Goal: Task Accomplishment & Management: Manage account settings

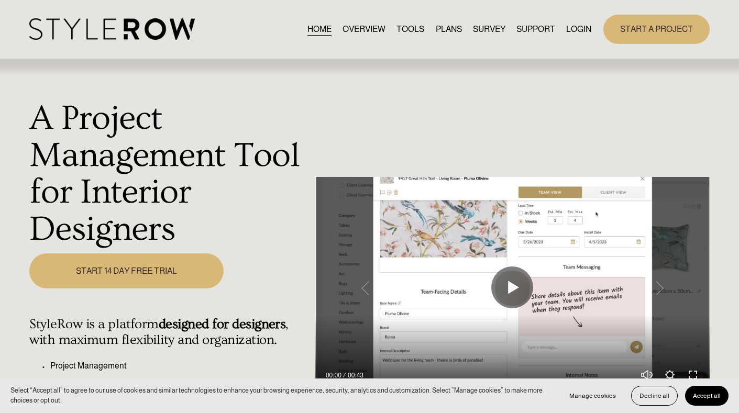
click at [578, 29] on link "LOGIN" at bounding box center [578, 29] width 25 height 14
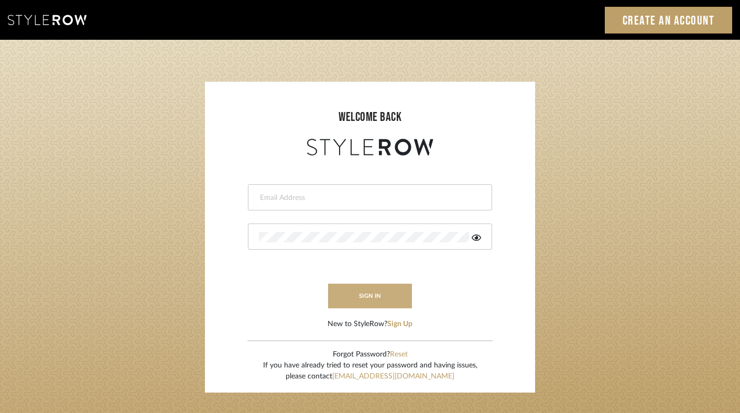
type input "felicia@onyxandoakinteriors.com"
click at [374, 301] on button "sign in" at bounding box center [370, 296] width 84 height 25
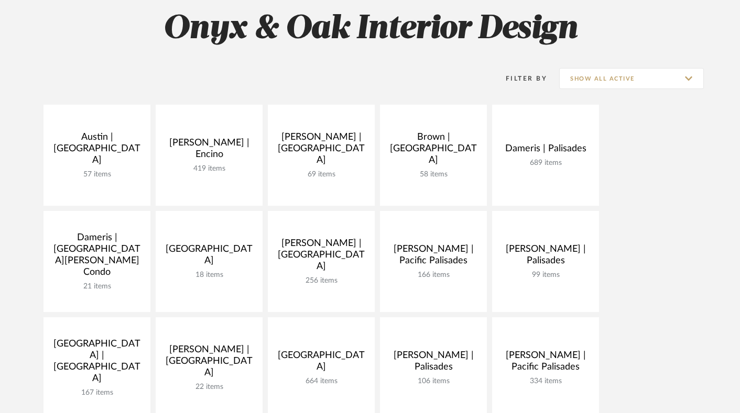
scroll to position [201, 0]
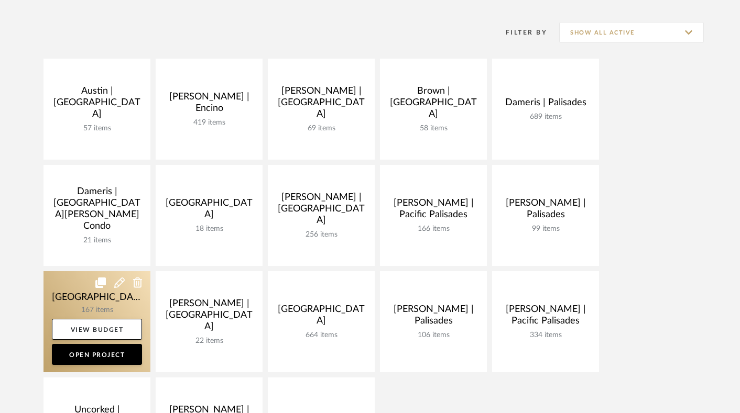
click at [70, 301] on link at bounding box center [96, 321] width 107 height 101
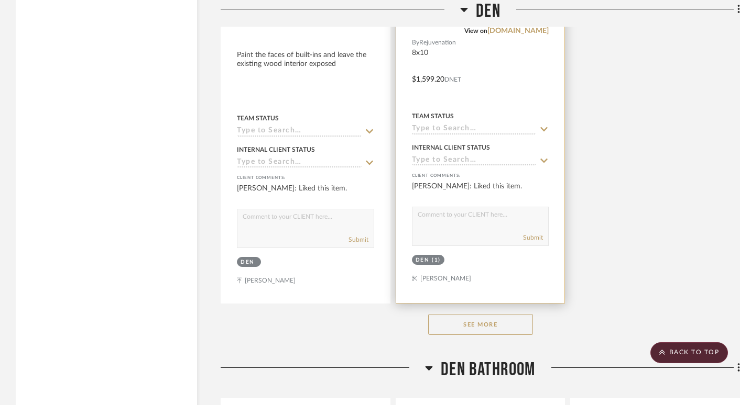
scroll to position [12018, 0]
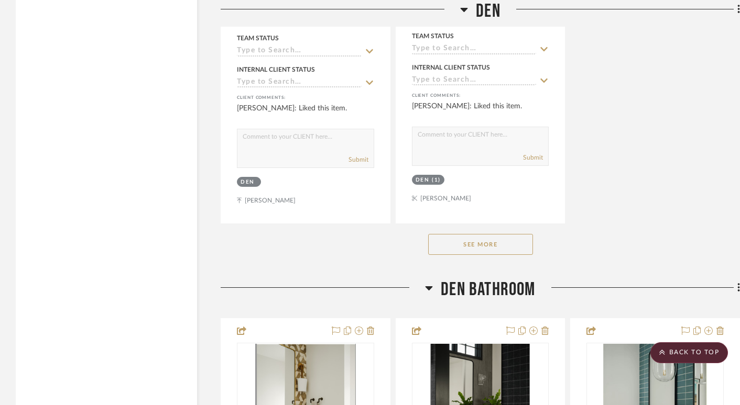
click at [482, 234] on button "See More" at bounding box center [480, 244] width 105 height 21
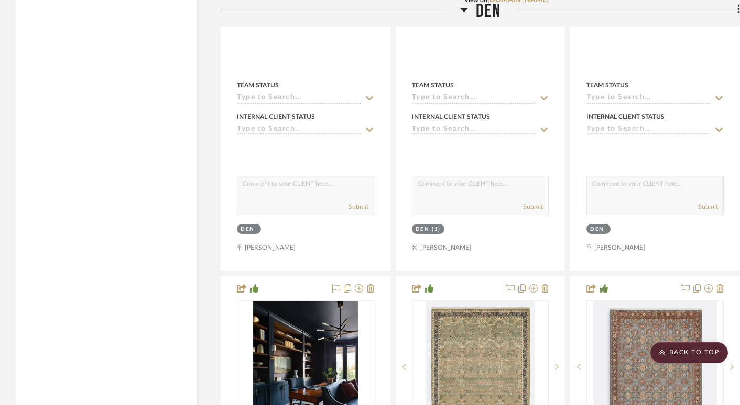
scroll to position [11635, 0]
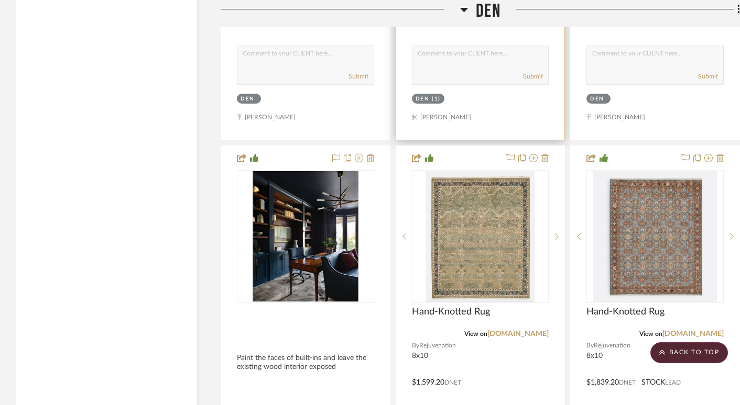
drag, startPoint x: 525, startPoint y: 104, endPoint x: 558, endPoint y: 293, distance: 192.0
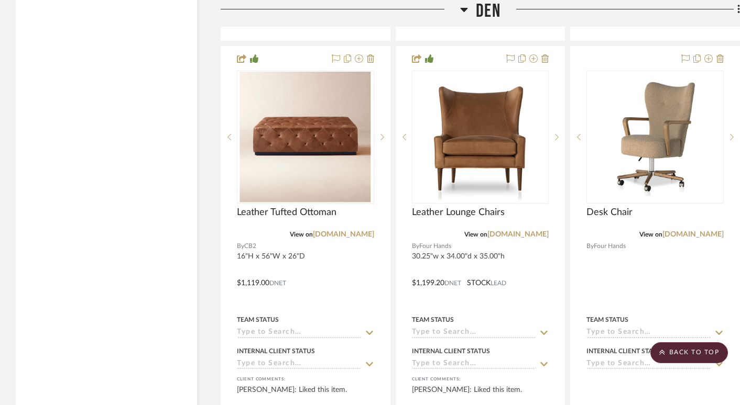
scroll to position [12175, 0]
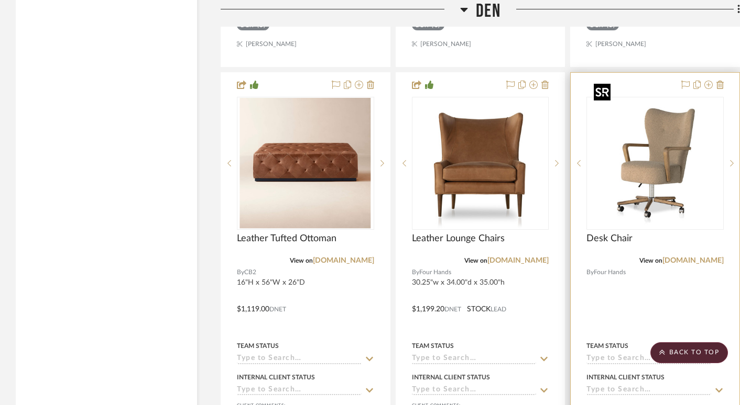
click at [548, 147] on img "0" at bounding box center [654, 163] width 131 height 131
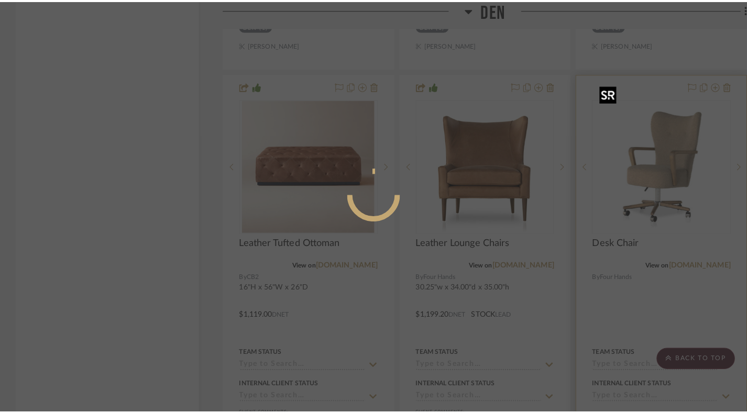
scroll to position [0, 0]
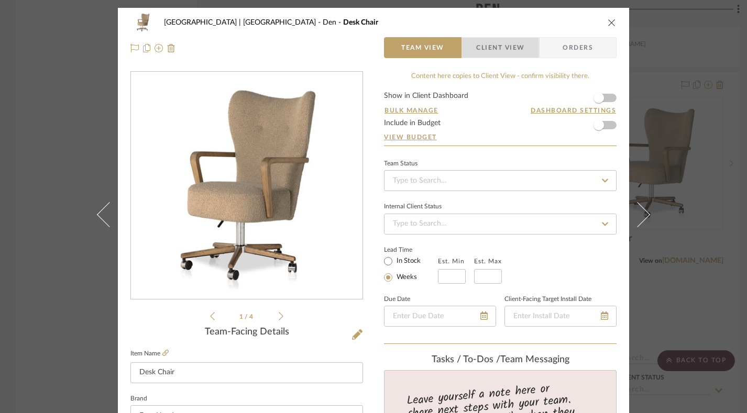
click at [497, 51] on span "Client View" at bounding box center [500, 47] width 48 height 21
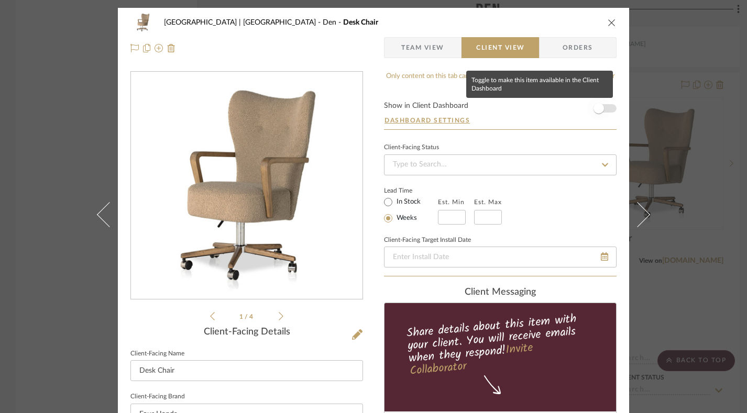
click at [548, 109] on span "button" at bounding box center [598, 108] width 23 height 23
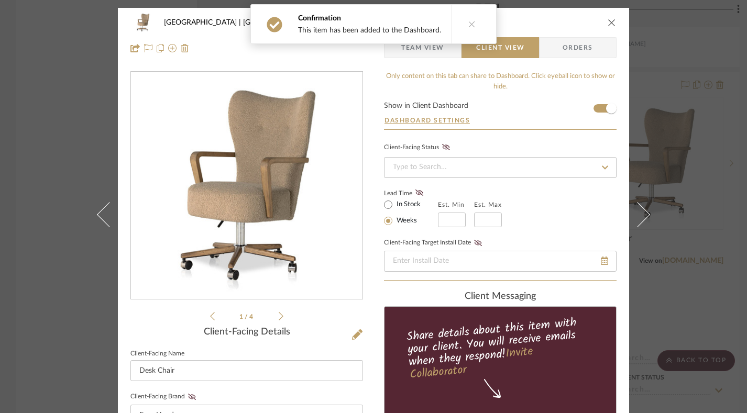
click at [548, 24] on icon "close" at bounding box center [612, 22] width 8 height 8
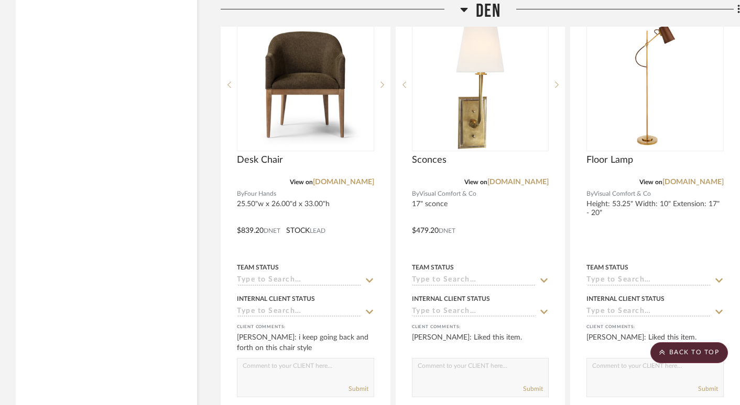
scroll to position [12721, 0]
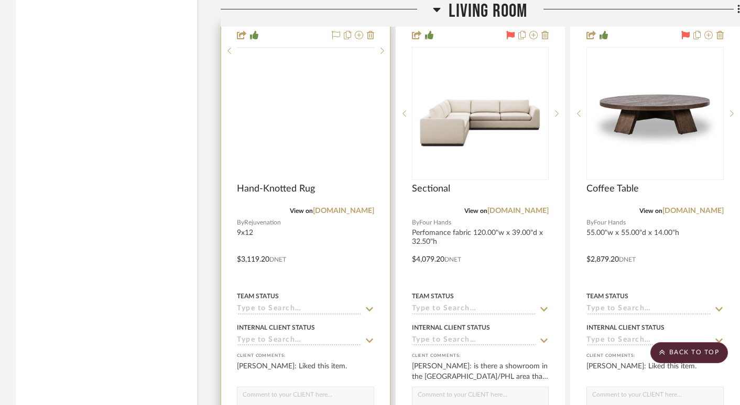
scroll to position [11196, 0]
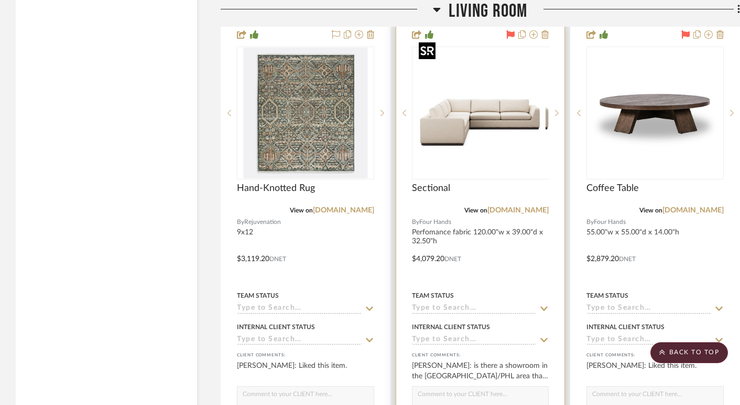
click at [486, 96] on div at bounding box center [480, 113] width 137 height 133
click at [476, 108] on img "0" at bounding box center [479, 113] width 131 height 131
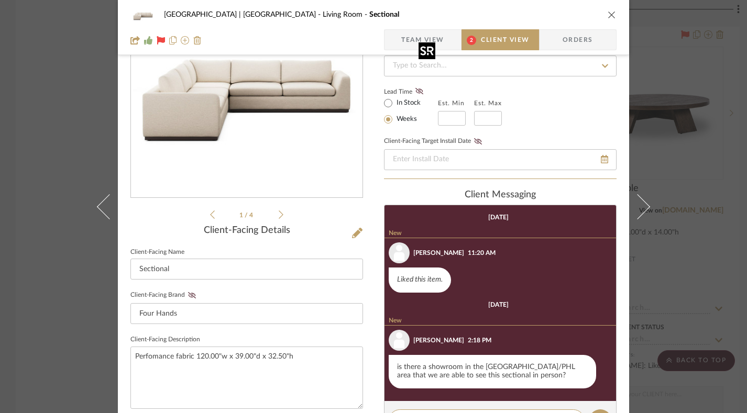
scroll to position [58, 0]
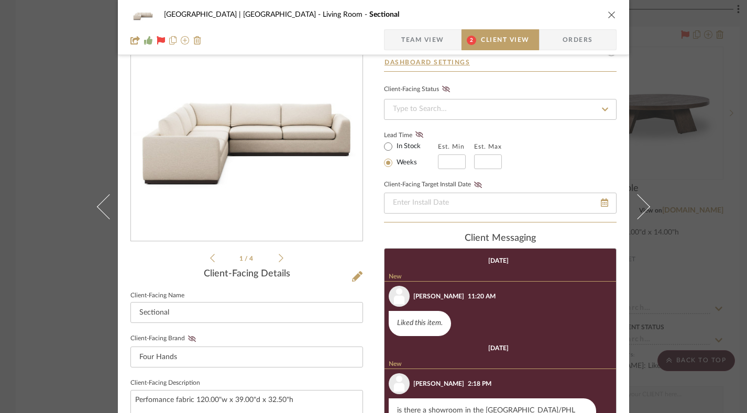
click at [302, 171] on img "0" at bounding box center [246, 127] width 227 height 227
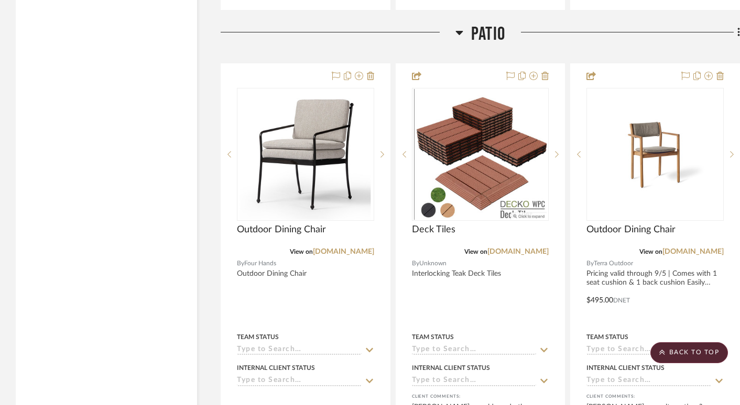
scroll to position [12797, 0]
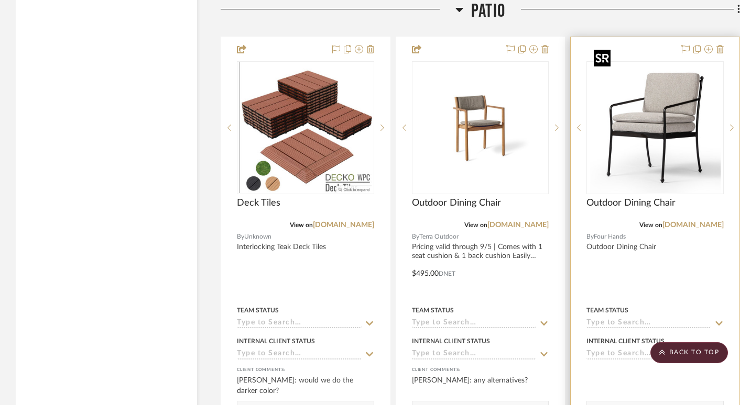
click at [623, 107] on img "0" at bounding box center [654, 127] width 131 height 131
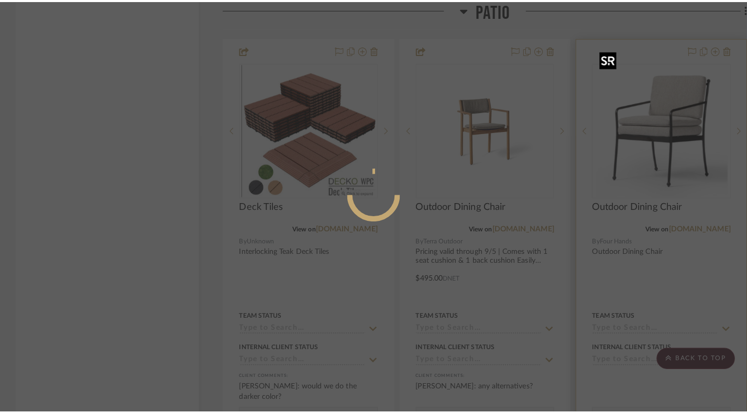
scroll to position [0, 0]
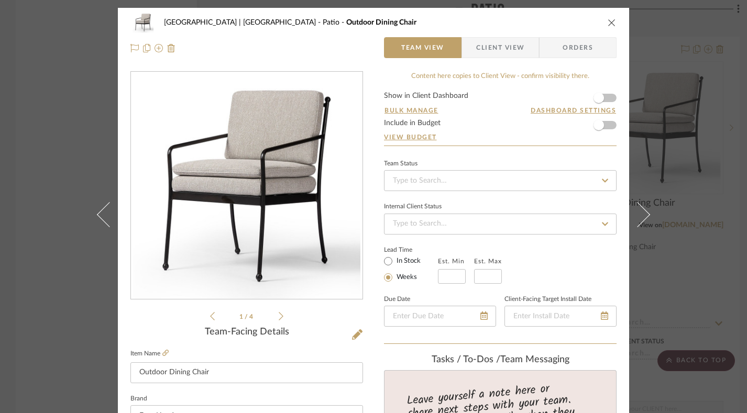
click at [493, 54] on span "Client View" at bounding box center [500, 47] width 48 height 21
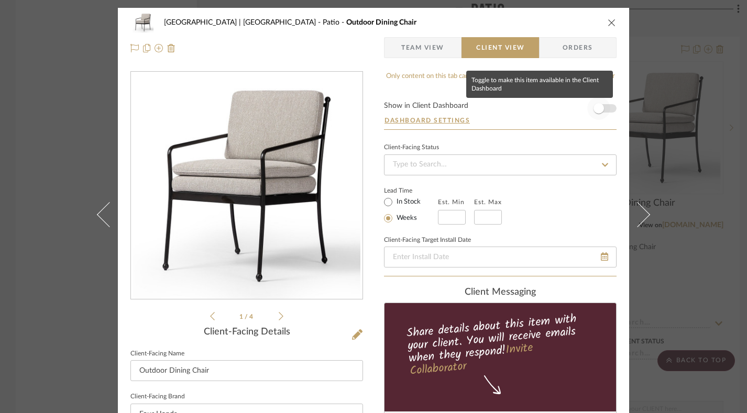
click at [599, 109] on span "button" at bounding box center [598, 108] width 10 height 10
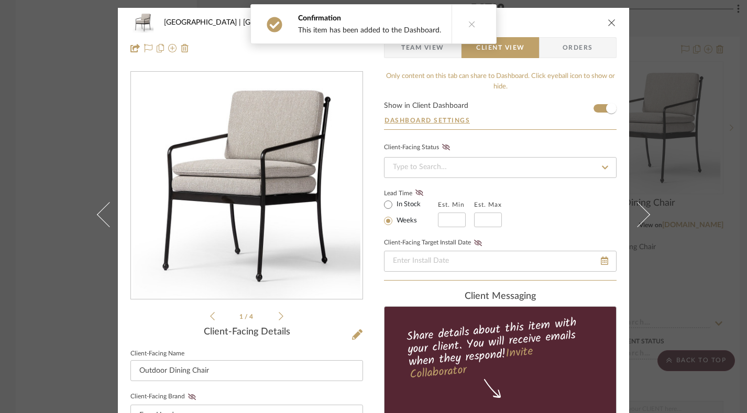
click at [609, 20] on icon "close" at bounding box center [612, 22] width 8 height 8
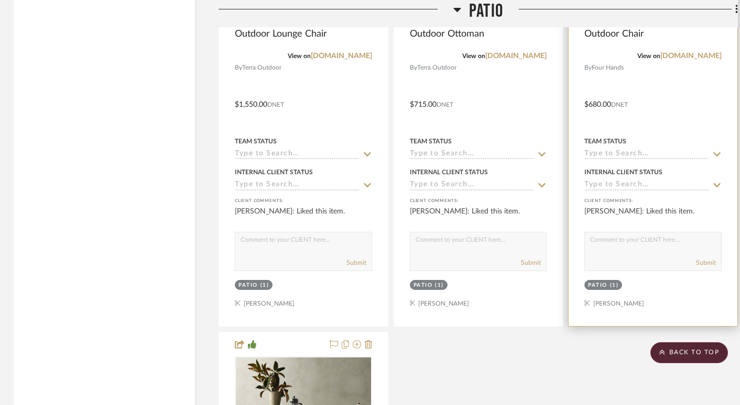
scroll to position [13499, 2]
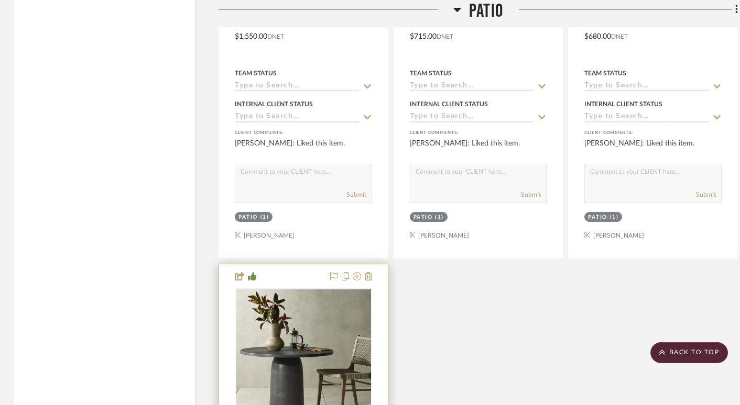
drag, startPoint x: 291, startPoint y: 259, endPoint x: 338, endPoint y: 108, distance: 158.1
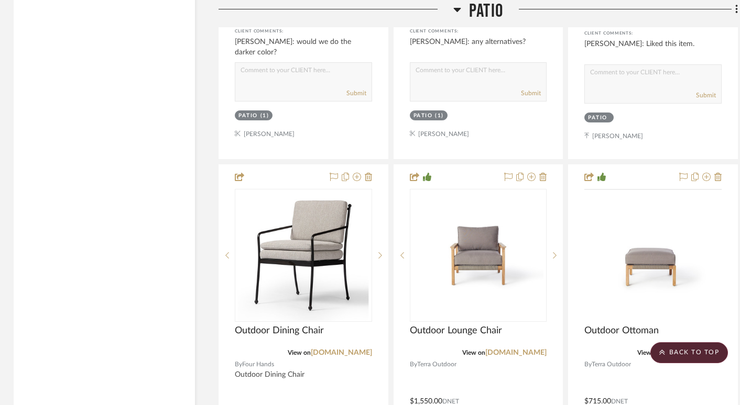
scroll to position [13150, 2]
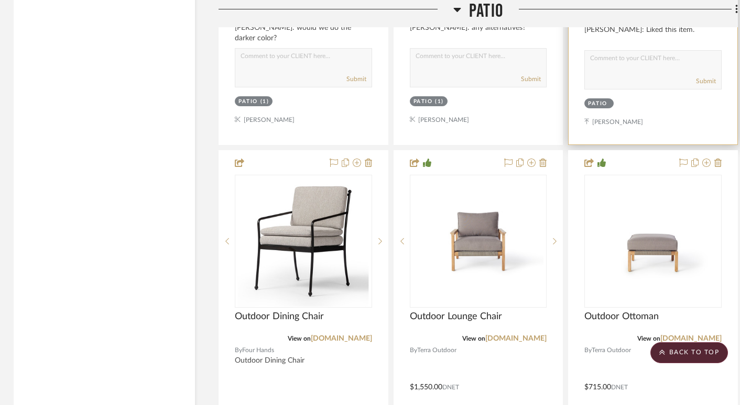
drag, startPoint x: 668, startPoint y: 103, endPoint x: 676, endPoint y: 164, distance: 61.2
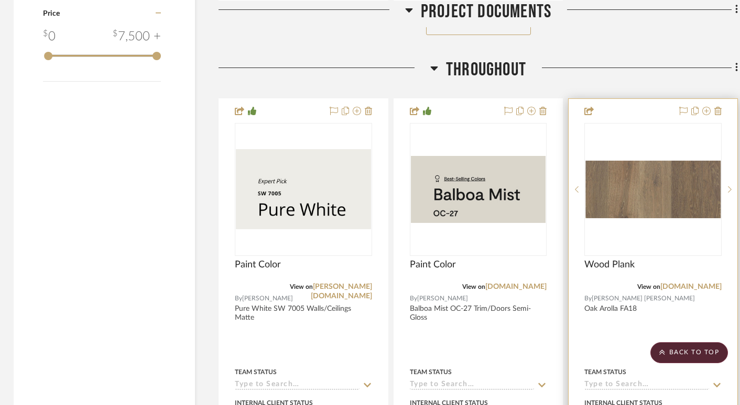
scroll to position [1702, 2]
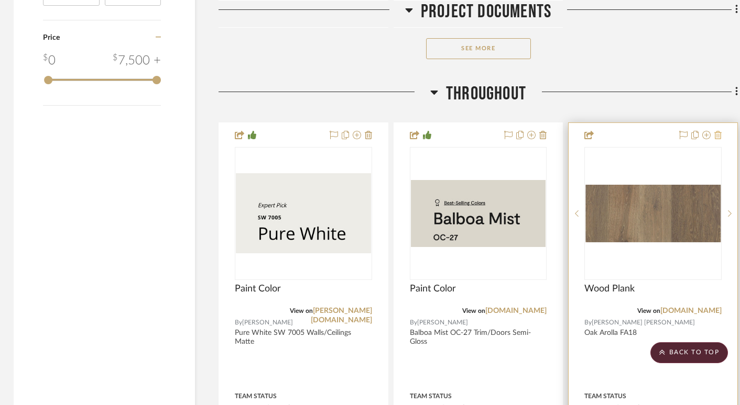
click at [716, 135] on icon at bounding box center [717, 135] width 7 height 8
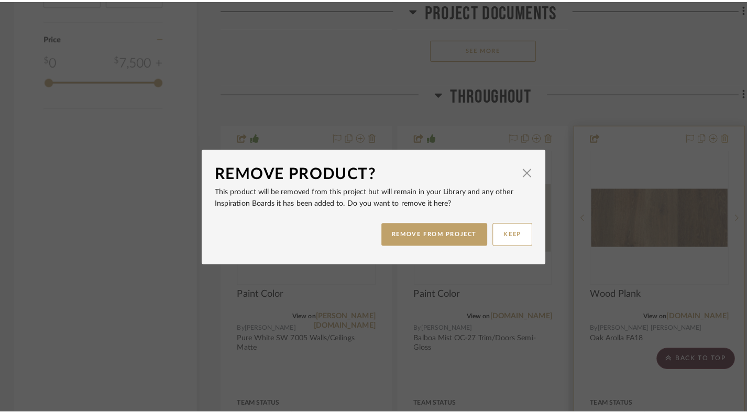
scroll to position [0, 0]
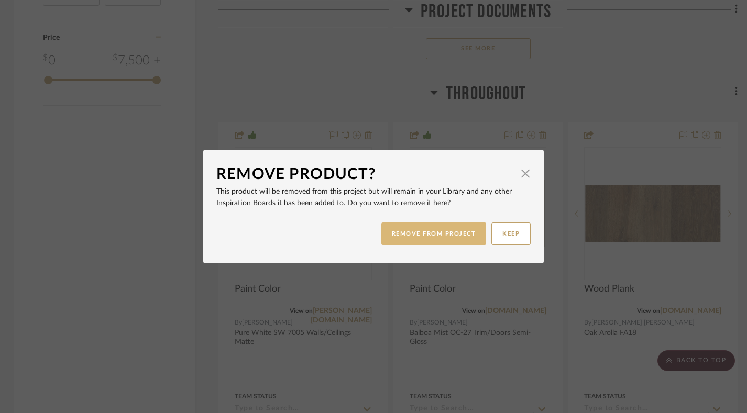
click at [401, 236] on button "REMOVE FROM PROJECT" at bounding box center [433, 234] width 105 height 23
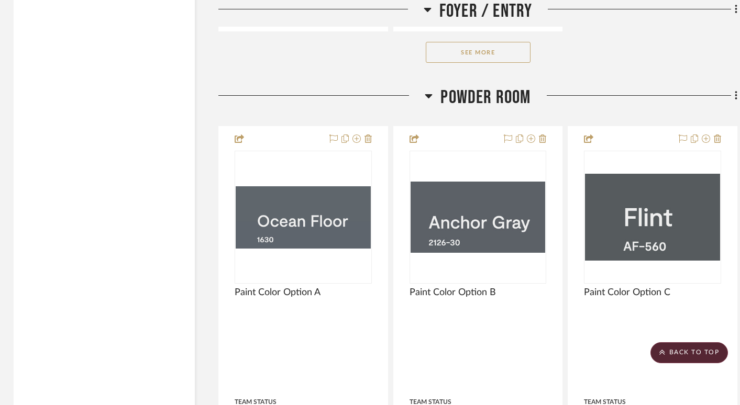
scroll to position [4714, 2]
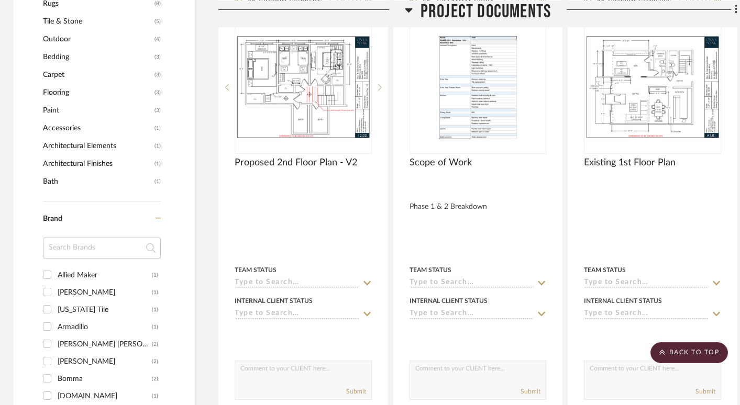
scroll to position [807, 2]
